Goal: Find specific page/section: Find specific page/section

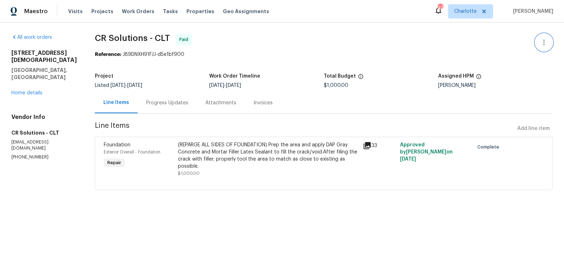
click at [543, 43] on icon "button" at bounding box center [544, 42] width 9 height 9
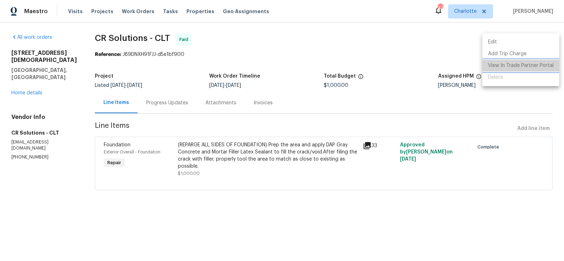
click at [535, 65] on li "View In Trade Partner Portal" at bounding box center [520, 66] width 77 height 12
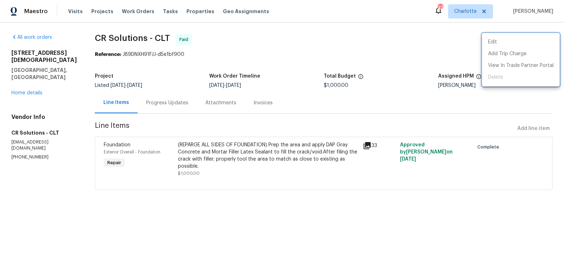
click at [27, 78] on div at bounding box center [282, 130] width 564 height 261
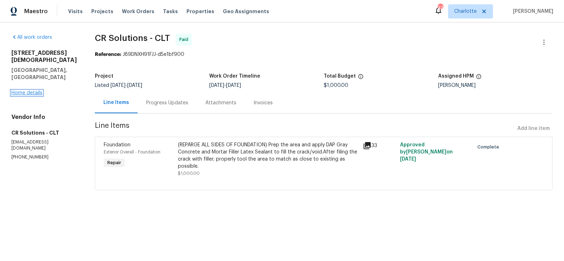
click at [29, 91] on link "Home details" at bounding box center [26, 93] width 31 height 5
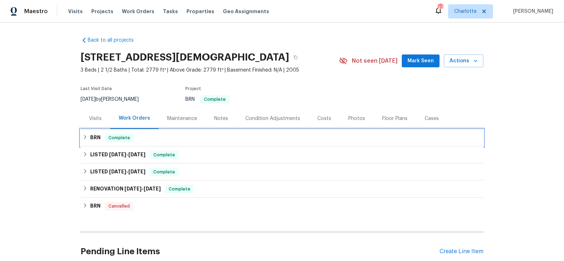
click at [92, 138] on h6 "BRN" at bounding box center [95, 138] width 10 height 9
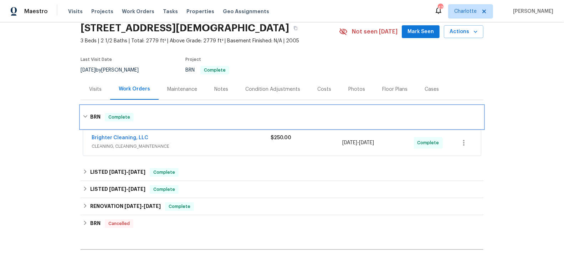
scroll to position [32, 0]
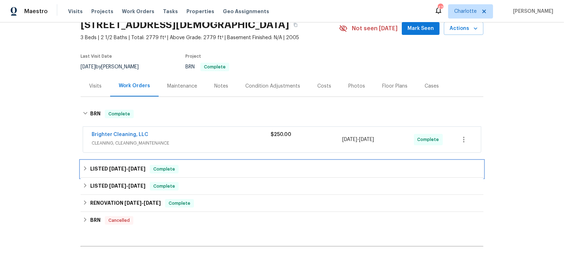
click at [106, 169] on h6 "LISTED [DATE] - [DATE]" at bounding box center [117, 169] width 55 height 9
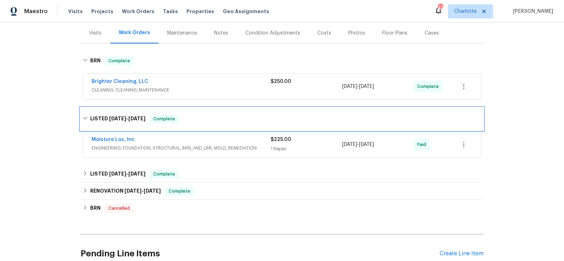
scroll to position [88, 0]
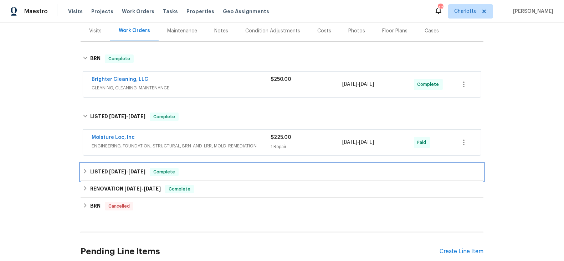
click at [108, 178] on div "LISTED [DATE] - [DATE] Complete" at bounding box center [282, 172] width 403 height 17
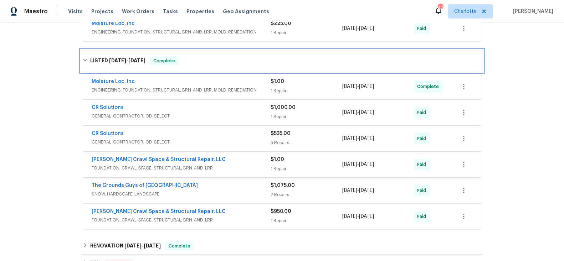
scroll to position [226, 0]
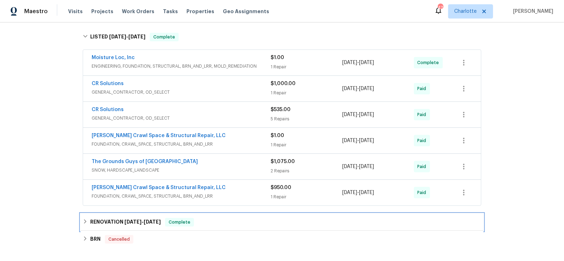
click at [116, 220] on h6 "RENOVATION [DATE] - [DATE]" at bounding box center [125, 222] width 71 height 9
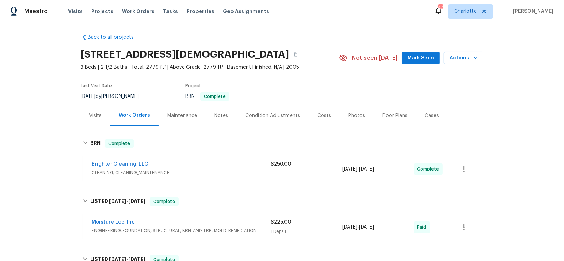
scroll to position [0, 0]
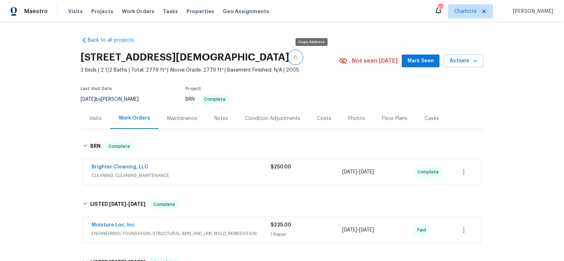
click at [298, 57] on icon "button" at bounding box center [295, 57] width 4 height 4
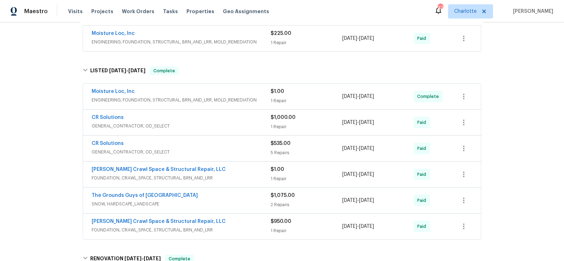
scroll to position [208, 0]
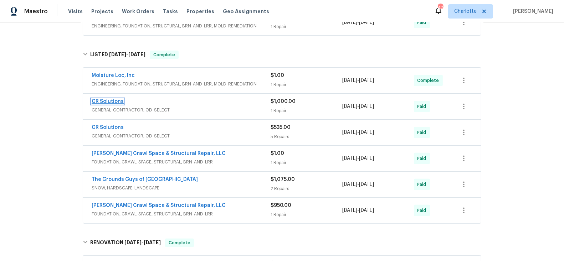
click at [114, 101] on link "CR Solutions" at bounding box center [108, 101] width 32 height 5
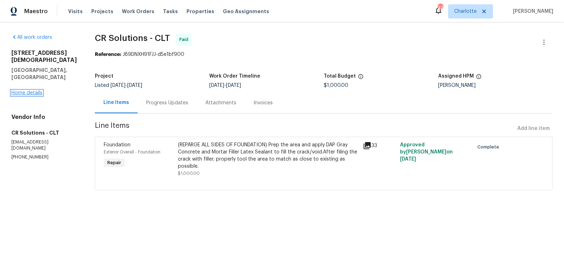
click at [16, 91] on link "Home details" at bounding box center [26, 93] width 31 height 5
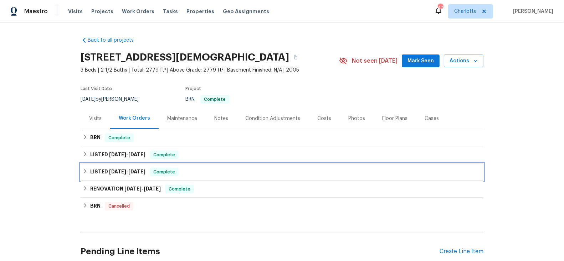
click at [110, 171] on span "[DATE]" at bounding box center [117, 171] width 17 height 5
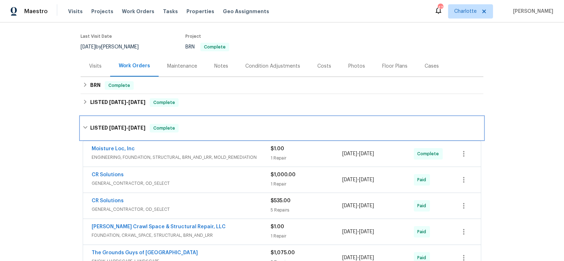
scroll to position [56, 0]
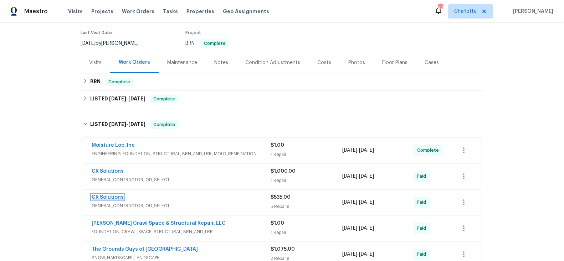
click at [113, 197] on link "CR Solutions" at bounding box center [108, 197] width 32 height 5
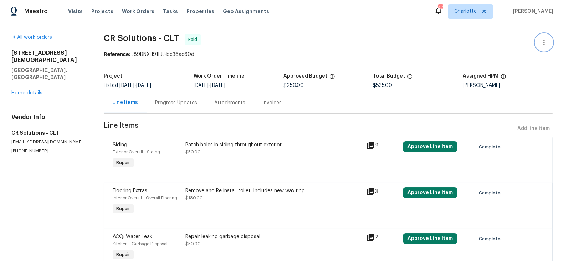
click at [542, 44] on icon "button" at bounding box center [544, 42] width 9 height 9
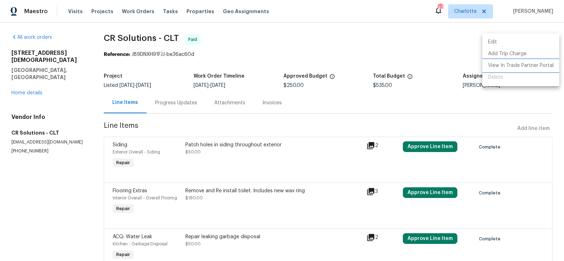
click at [513, 66] on li "View In Trade Partner Portal" at bounding box center [520, 66] width 77 height 12
click at [394, 43] on div at bounding box center [282, 130] width 564 height 261
